Goal: Task Accomplishment & Management: Complete application form

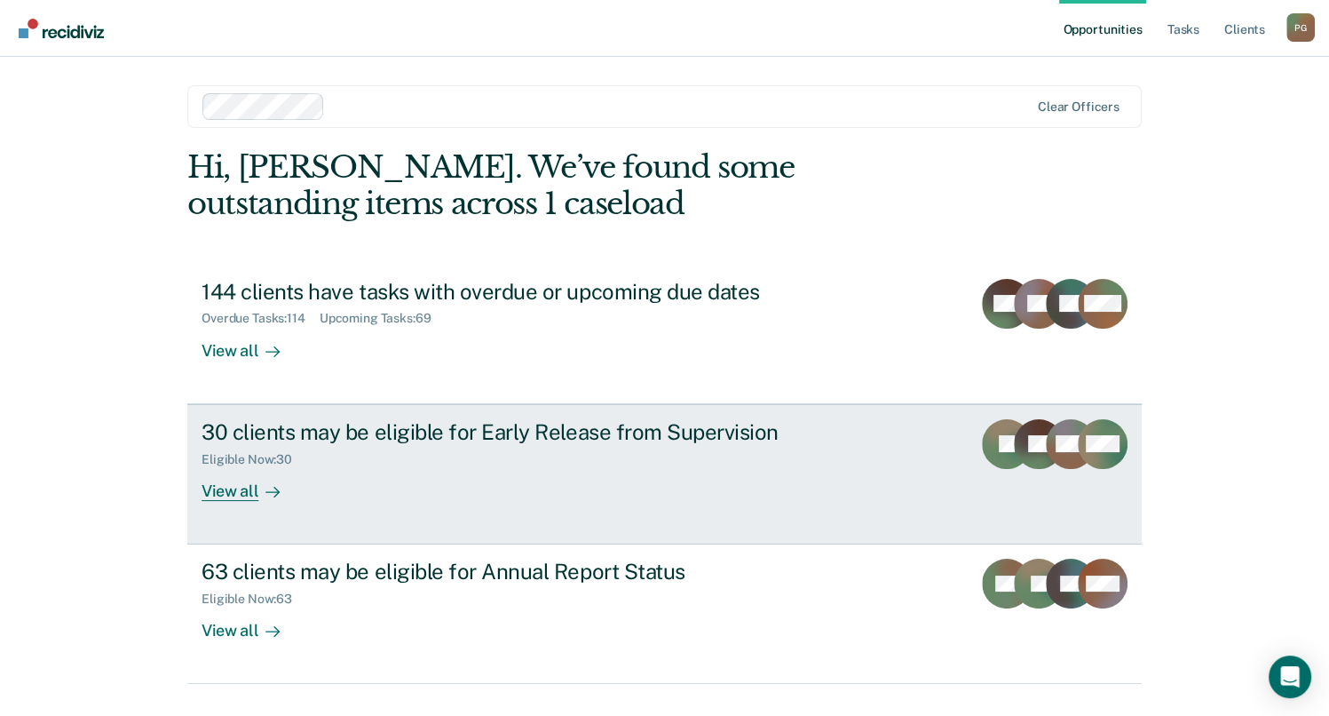
click at [237, 491] on div "View all" at bounding box center [251, 483] width 99 height 35
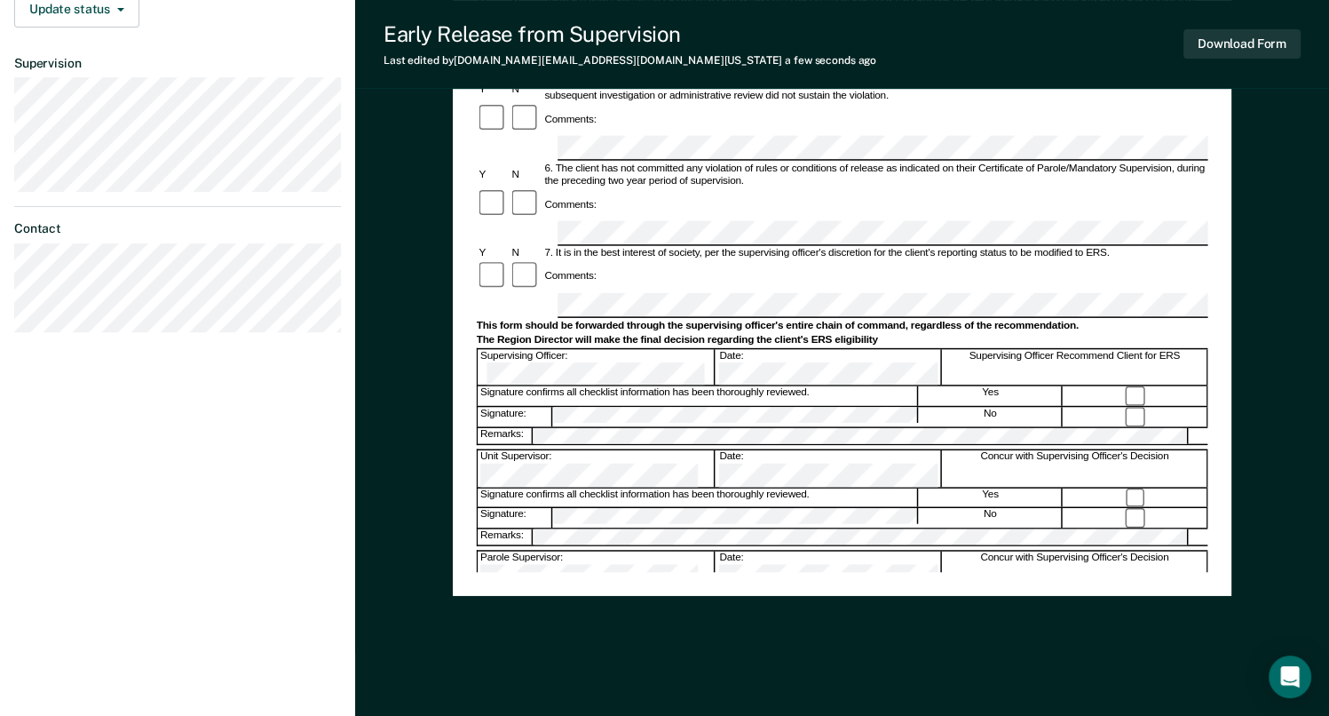
scroll to position [585, 0]
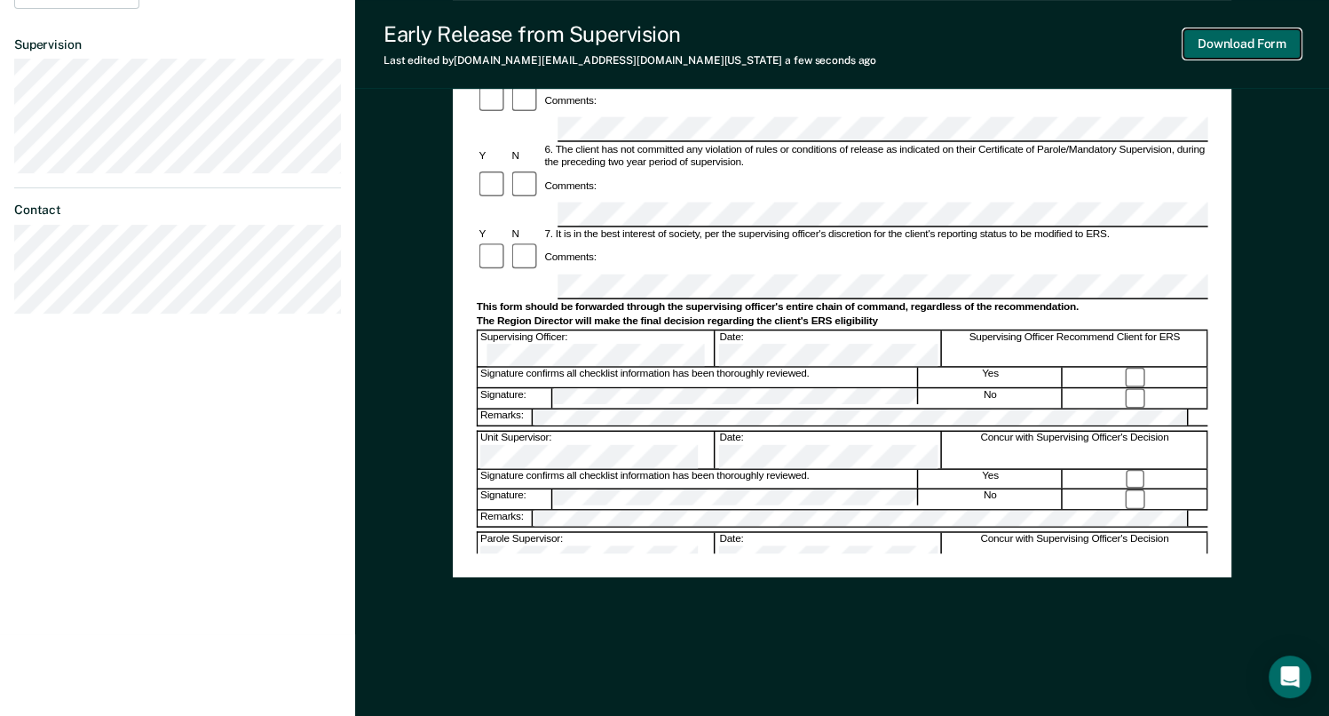
click at [1260, 47] on button "Download Form" at bounding box center [1241, 43] width 117 height 29
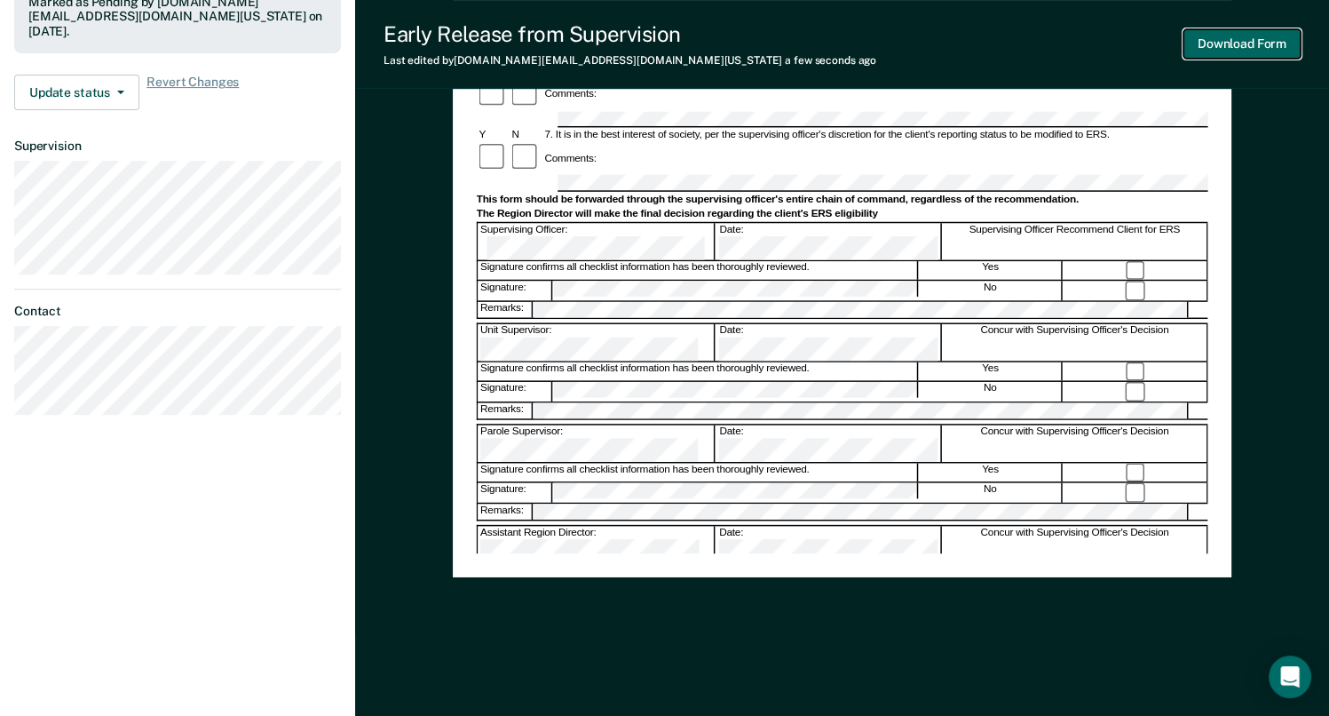
click at [1267, 45] on button "Download Form" at bounding box center [1241, 43] width 117 height 29
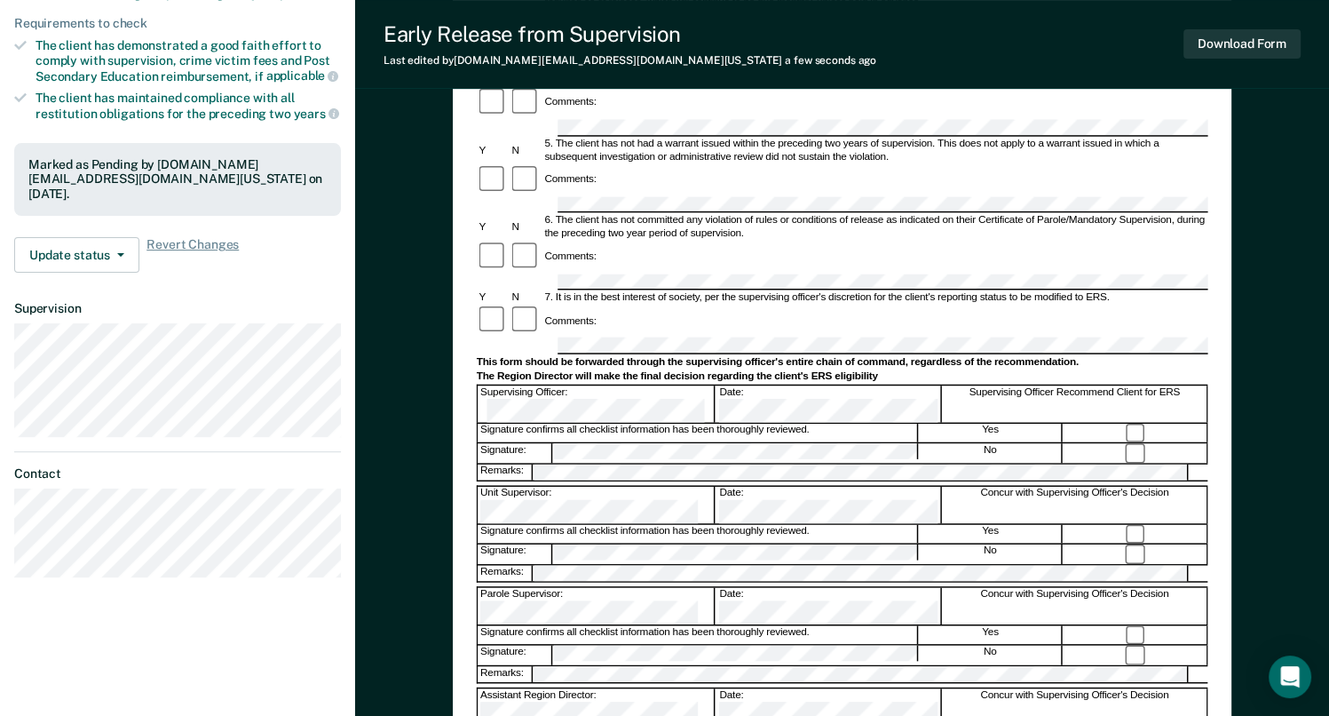
scroll to position [0, 0]
